Goal: Task Accomplishment & Management: Manage account settings

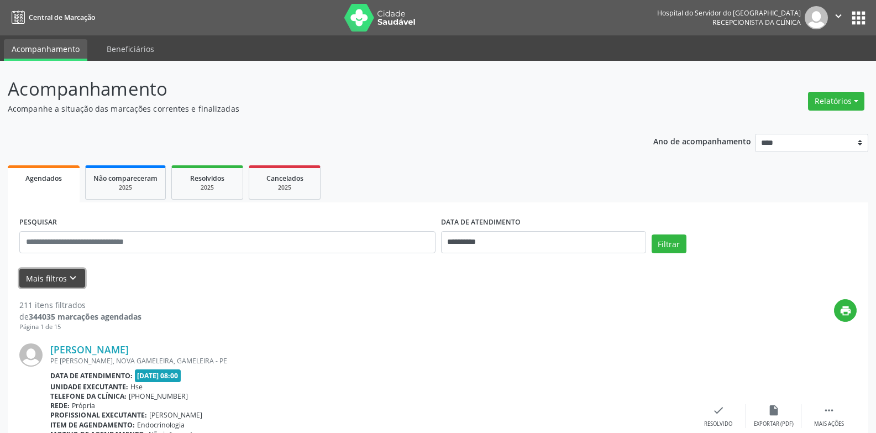
click at [75, 279] on icon "keyboard_arrow_down" at bounding box center [73, 278] width 12 height 12
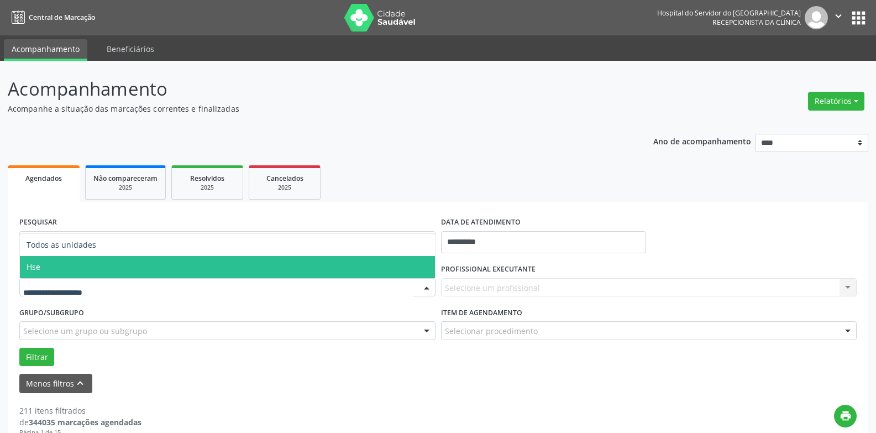
click at [58, 268] on span "Hse" at bounding box center [227, 267] width 415 height 22
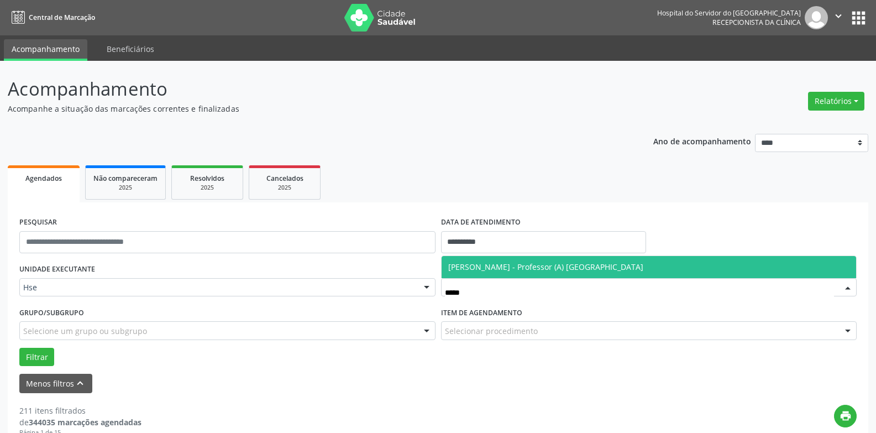
type input "******"
click at [567, 265] on span "[PERSON_NAME] - Professor (A) [GEOGRAPHIC_DATA]" at bounding box center [545, 266] width 195 height 11
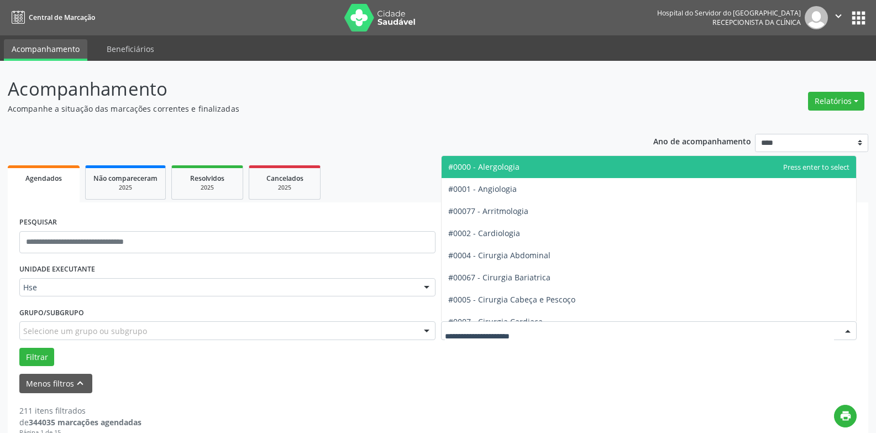
click at [556, 331] on div at bounding box center [649, 330] width 416 height 19
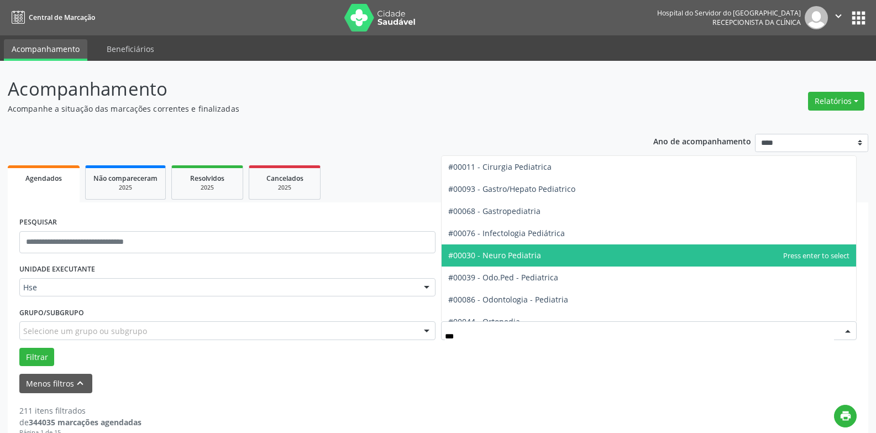
click at [538, 257] on span "#00030 - Neuro Pediatria" at bounding box center [494, 255] width 93 height 11
type input "***"
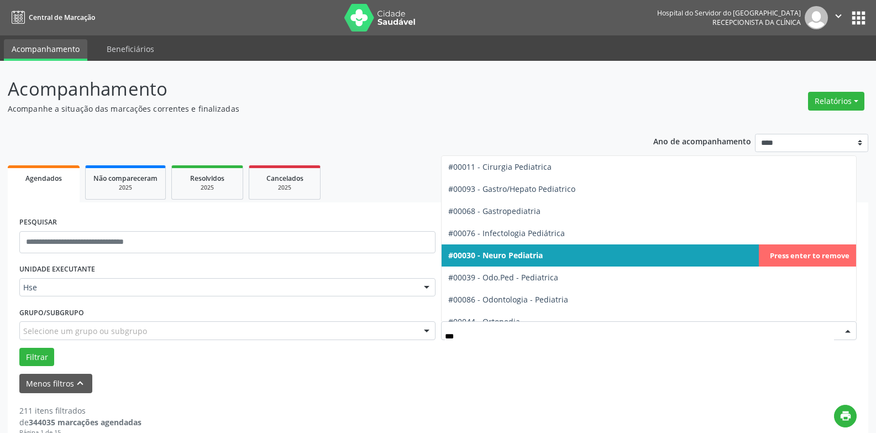
type input "****"
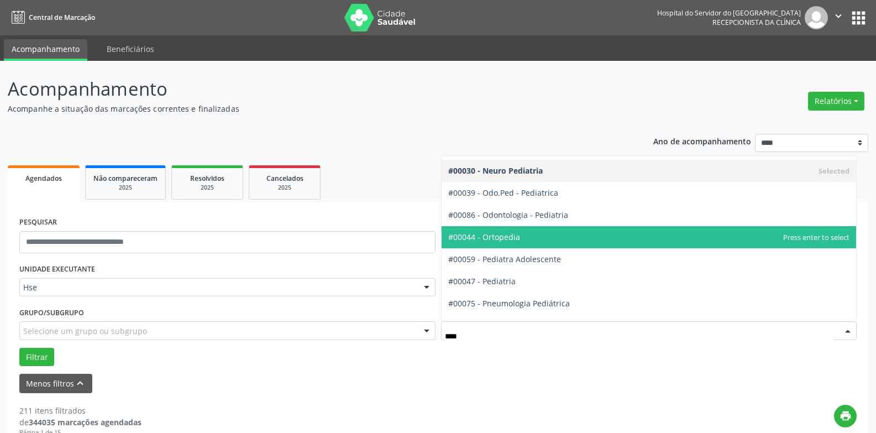
scroll to position [100, 0]
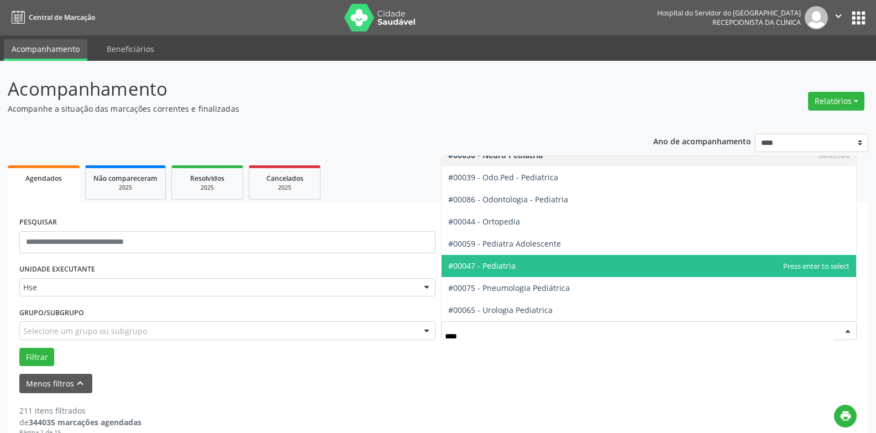
click at [501, 262] on span "#00047 - Pediatria" at bounding box center [481, 265] width 67 height 11
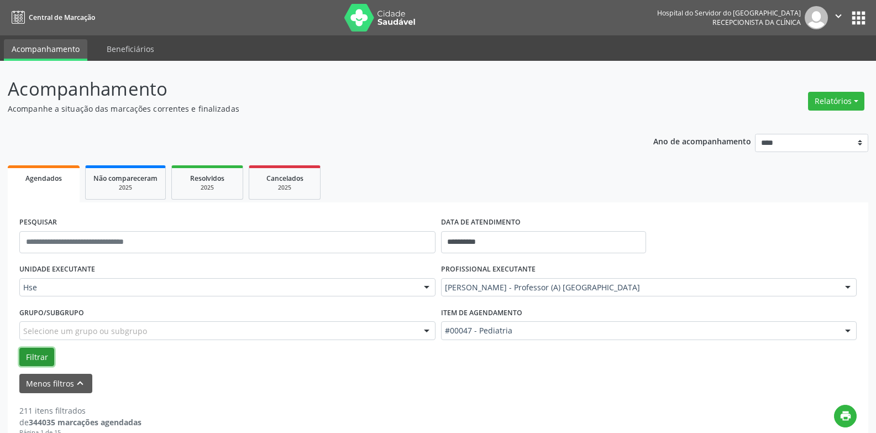
click at [31, 351] on button "Filtrar" at bounding box center [36, 357] width 35 height 19
click at [45, 355] on button "Filtrar" at bounding box center [36, 357] width 35 height 19
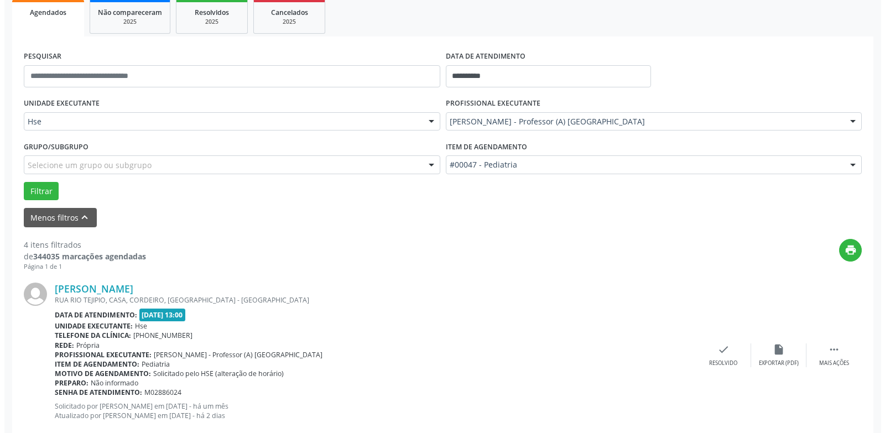
scroll to position [221, 0]
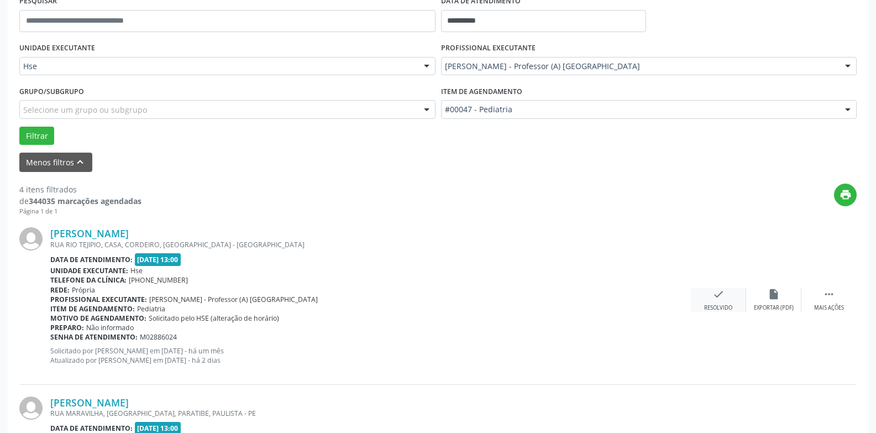
click at [710, 291] on div "check Resolvido" at bounding box center [718, 300] width 55 height 24
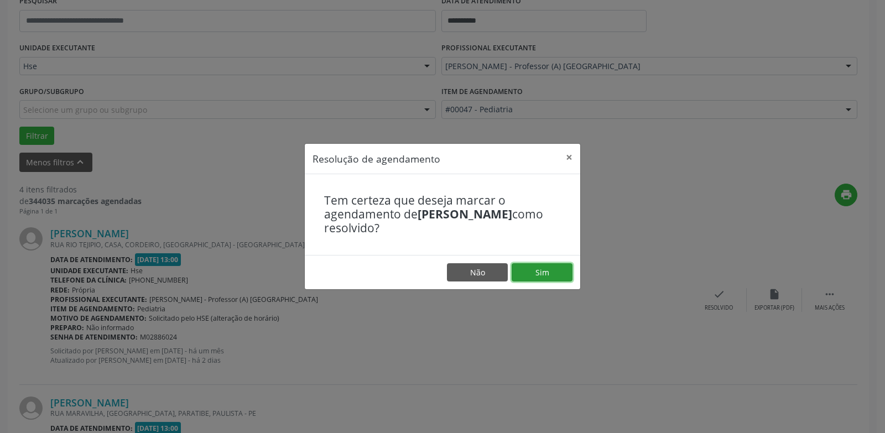
click at [550, 272] on button "Sim" at bounding box center [541, 272] width 61 height 19
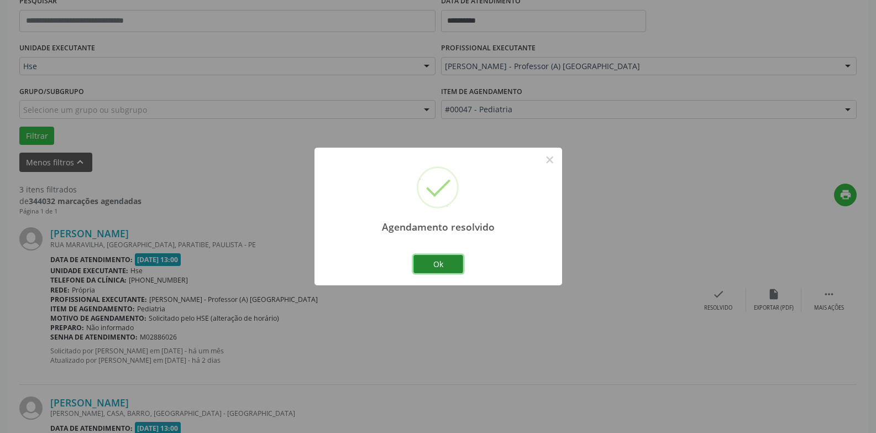
click at [444, 260] on button "Ok" at bounding box center [439, 264] width 50 height 19
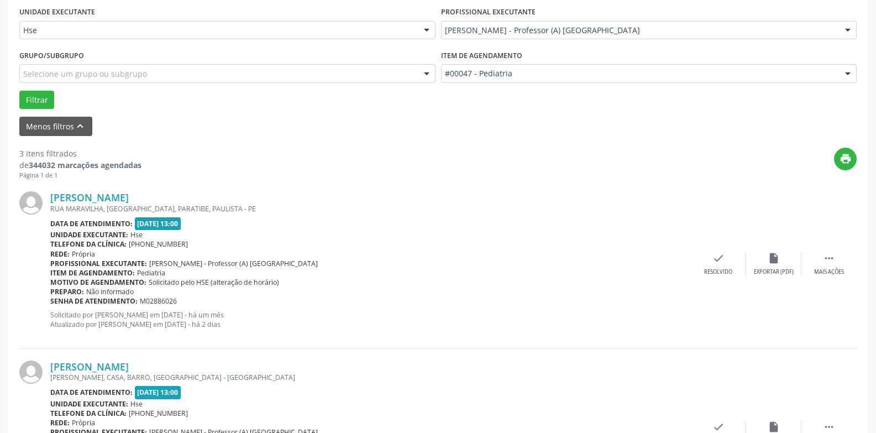
scroll to position [276, 0]
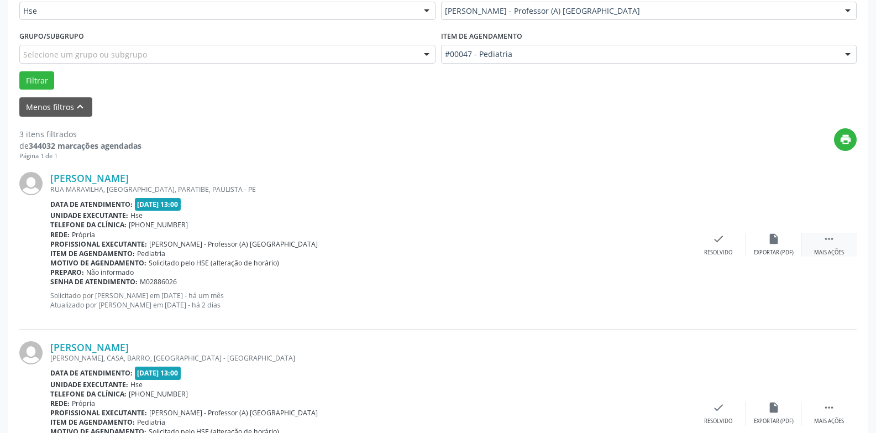
click at [829, 242] on icon "" at bounding box center [829, 239] width 12 height 12
click at [765, 244] on div "alarm_off Não compareceu" at bounding box center [773, 245] width 55 height 24
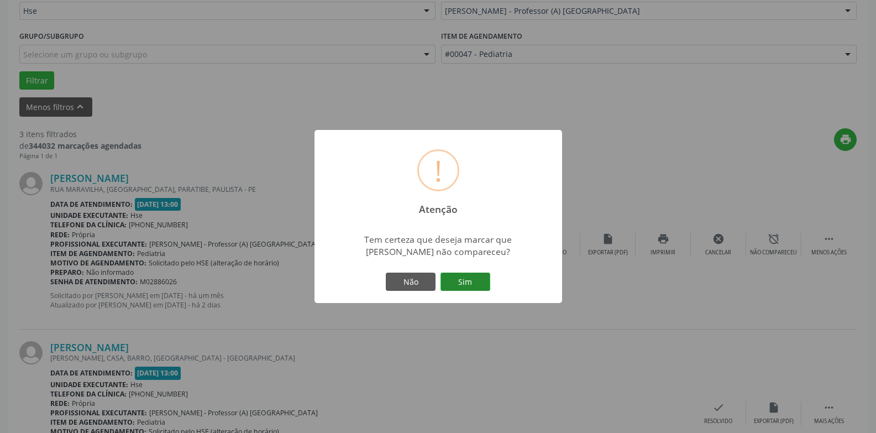
click at [456, 279] on button "Sim" at bounding box center [466, 282] width 50 height 19
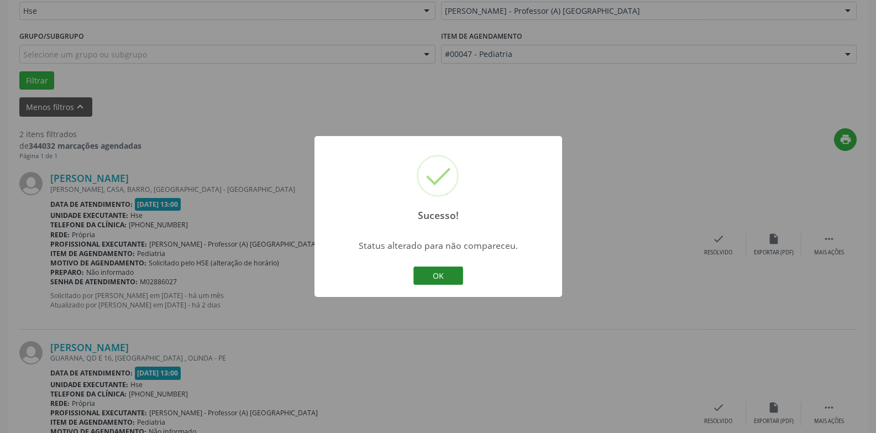
click at [442, 275] on button "OK" at bounding box center [439, 275] width 50 height 19
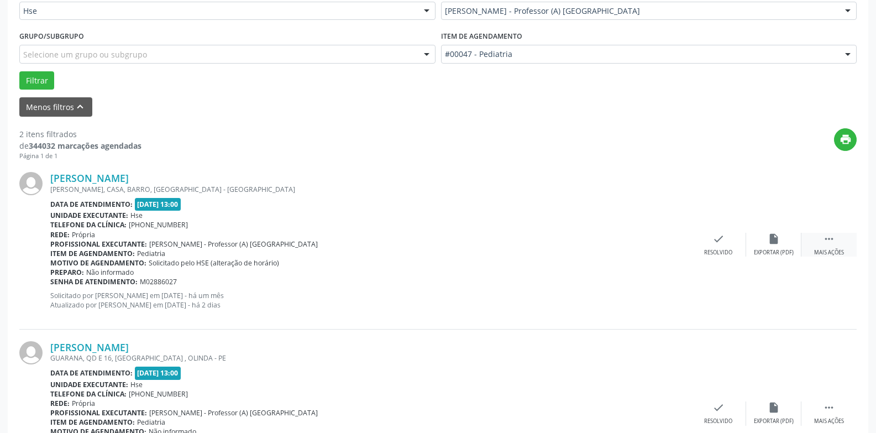
click at [815, 239] on div " Mais ações" at bounding box center [829, 245] width 55 height 24
click at [761, 243] on div "alarm_off Não compareceu" at bounding box center [773, 245] width 55 height 24
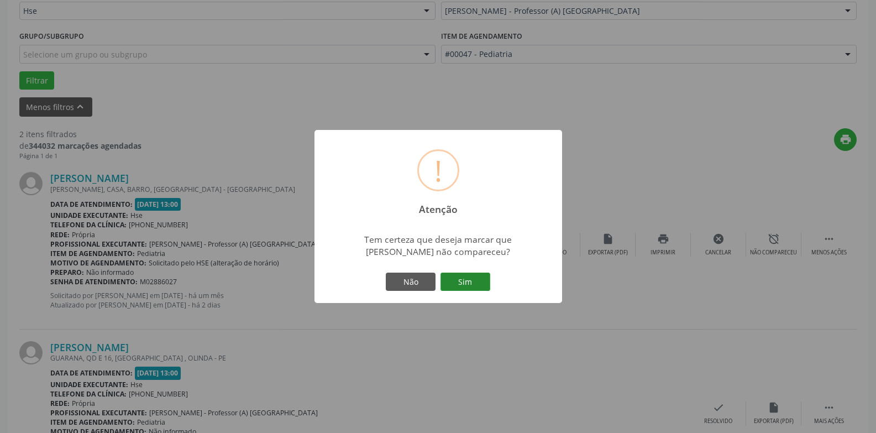
click at [470, 280] on button "Sim" at bounding box center [466, 282] width 50 height 19
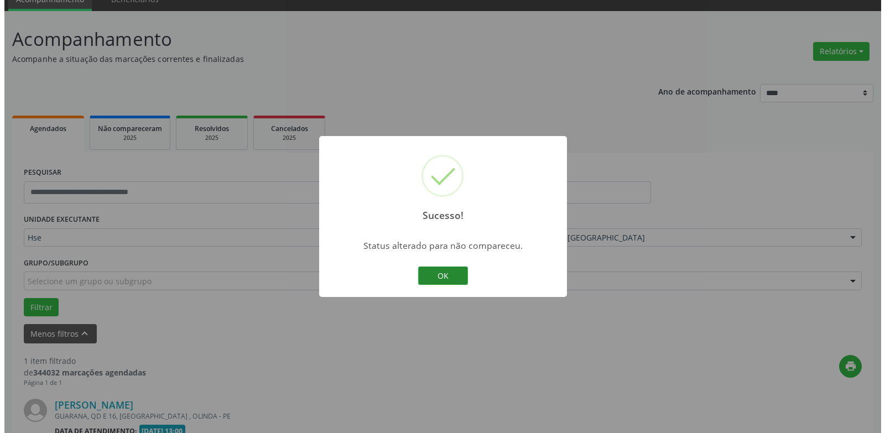
scroll to position [192, 0]
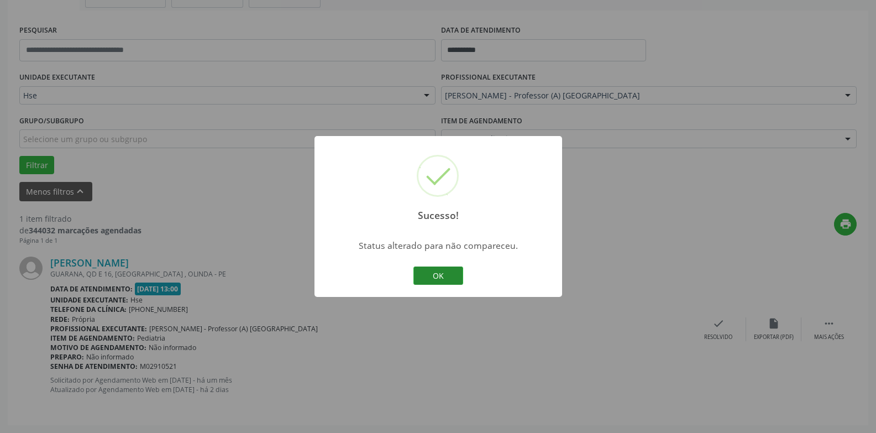
click at [437, 274] on button "OK" at bounding box center [439, 275] width 50 height 19
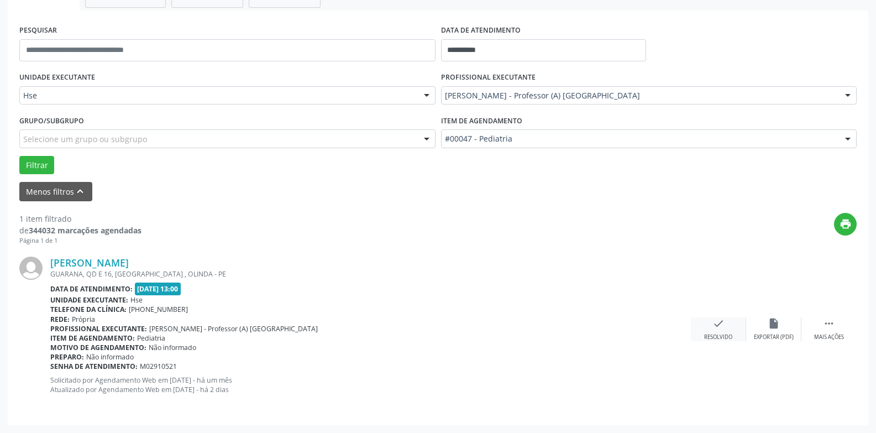
click at [720, 329] on icon "check" at bounding box center [719, 323] width 12 height 12
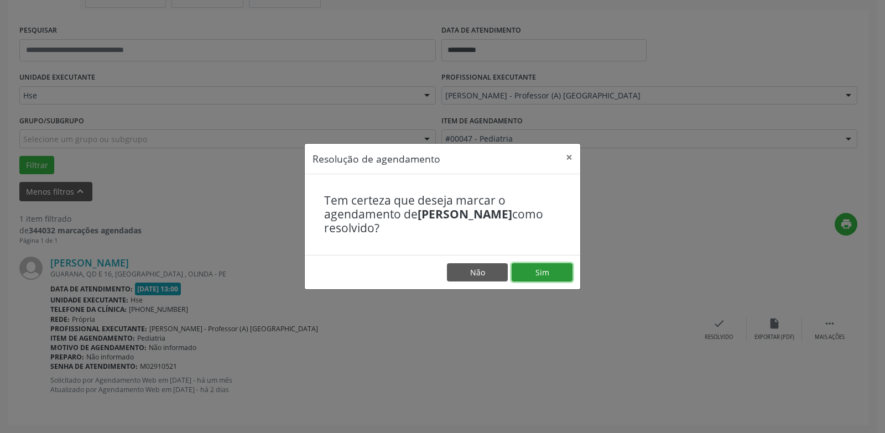
click at [557, 274] on button "Sim" at bounding box center [541, 272] width 61 height 19
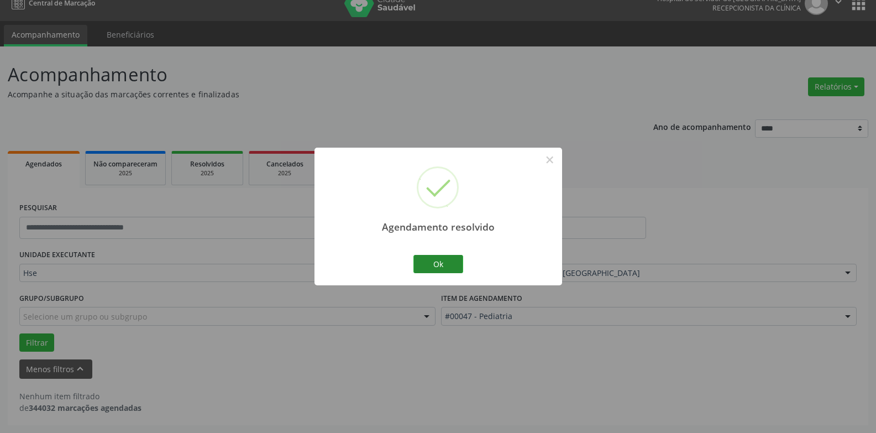
scroll to position [14, 0]
click at [426, 259] on button "Ok" at bounding box center [439, 264] width 50 height 19
